Goal: Information Seeking & Learning: Learn about a topic

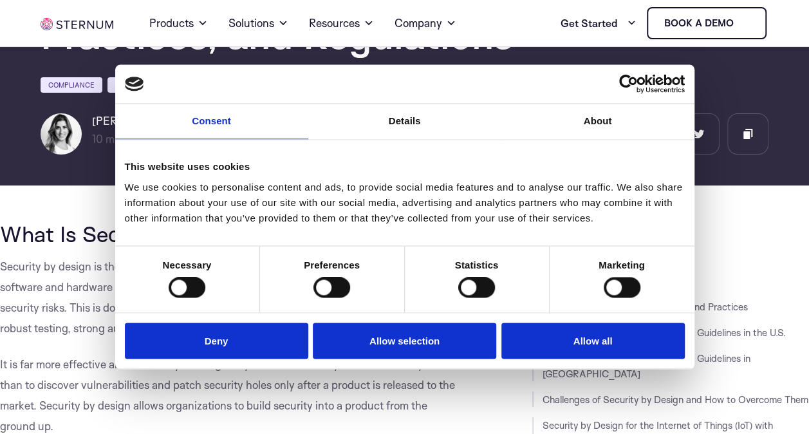
scroll to position [195, 0]
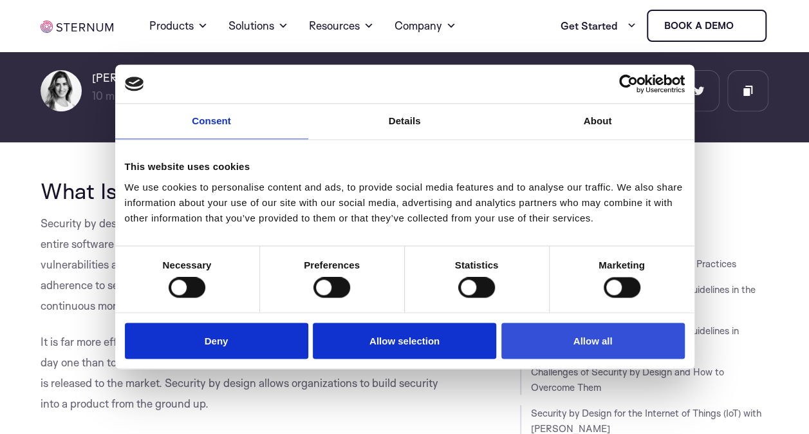
drag, startPoint x: 0, startPoint y: 0, endPoint x: 608, endPoint y: 337, distance: 694.7
click at [608, 337] on button "Allow all" at bounding box center [592, 341] width 183 height 37
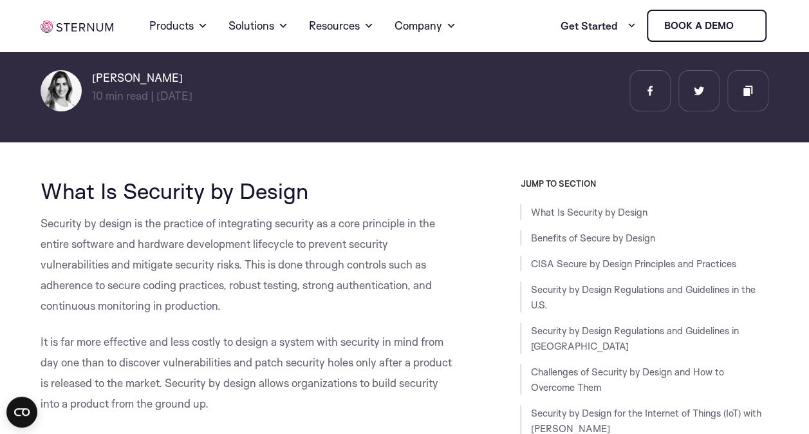
click at [442, 245] on p "Security by design is the practice of integrating security as a core principle …" at bounding box center [249, 264] width 417 height 103
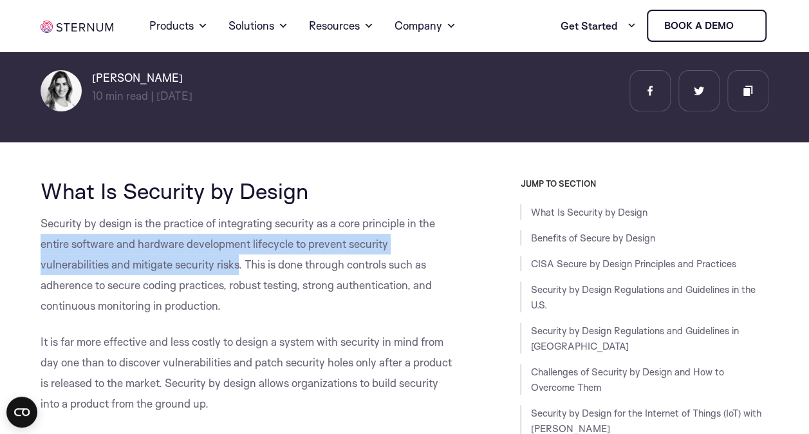
drag, startPoint x: 241, startPoint y: 265, endPoint x: 36, endPoint y: 250, distance: 205.3
copy span "entire software and hardware development lifecycle to prevent security vulnerab…"
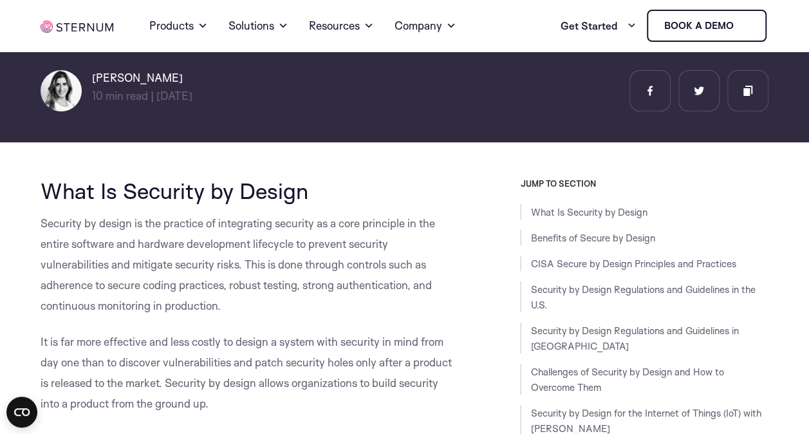
click at [330, 267] on span "Security by design is the practice of integrating security as a core principle …" at bounding box center [238, 264] width 395 height 96
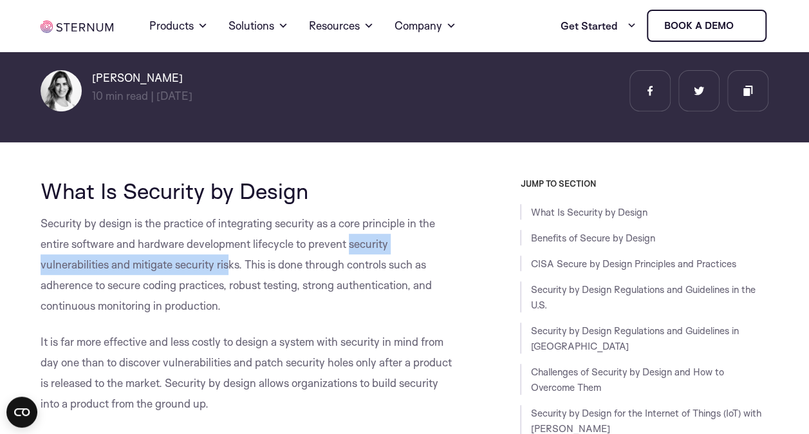
drag, startPoint x: 350, startPoint y: 246, endPoint x: 227, endPoint y: 258, distance: 123.5
click at [227, 258] on p "Security by design is the practice of integrating security as a core principle …" at bounding box center [249, 264] width 417 height 103
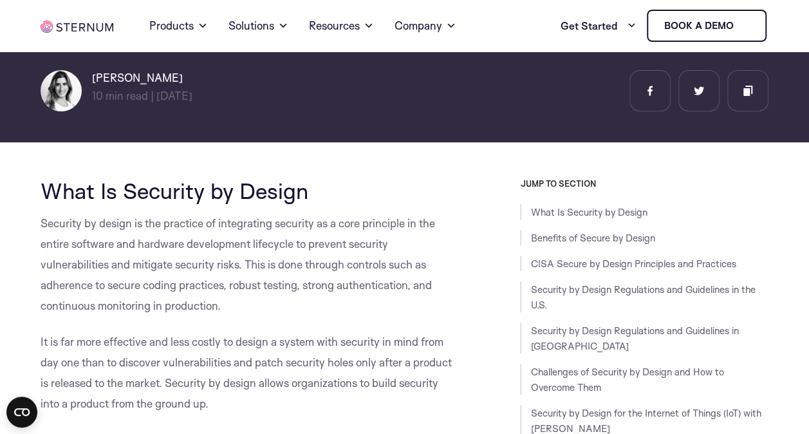
drag, startPoint x: 227, startPoint y: 258, endPoint x: 306, endPoint y: 241, distance: 80.8
click at [306, 241] on span "Security by design is the practice of integrating security as a core principle …" at bounding box center [238, 264] width 395 height 96
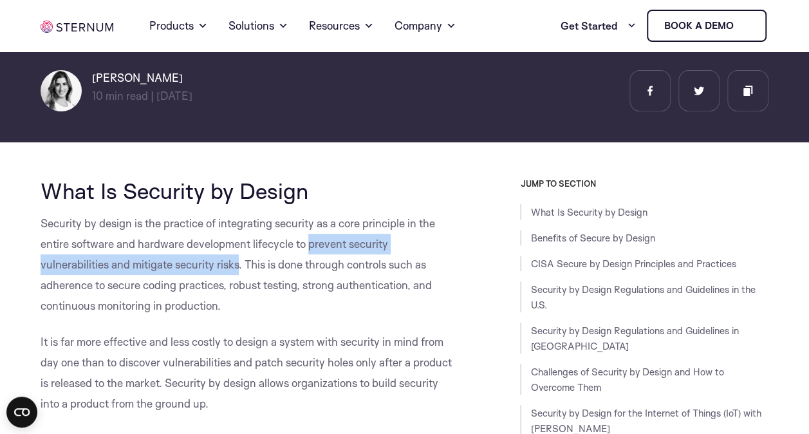
drag, startPoint x: 310, startPoint y: 242, endPoint x: 239, endPoint y: 261, distance: 73.4
click at [239, 261] on span "Security by design is the practice of integrating security as a core principle …" at bounding box center [238, 264] width 395 height 96
copy span "prevent security vulnerabilities and mitigate security risks"
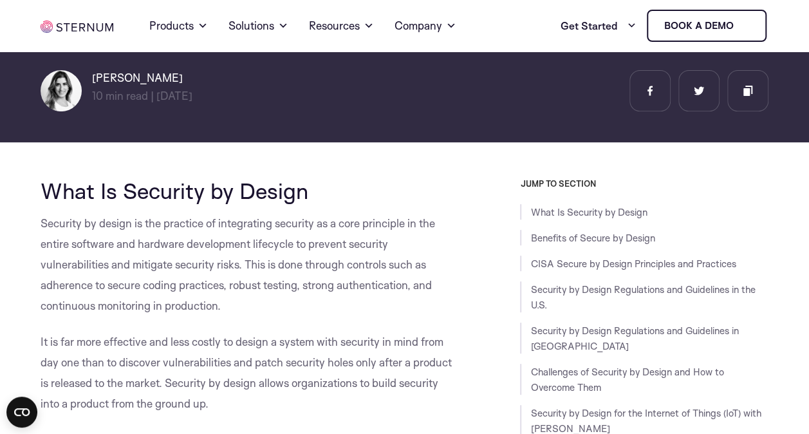
click at [291, 295] on p "Security by design is the practice of integrating security as a core principle …" at bounding box center [249, 264] width 417 height 103
